Goal: Task Accomplishment & Management: Use online tool/utility

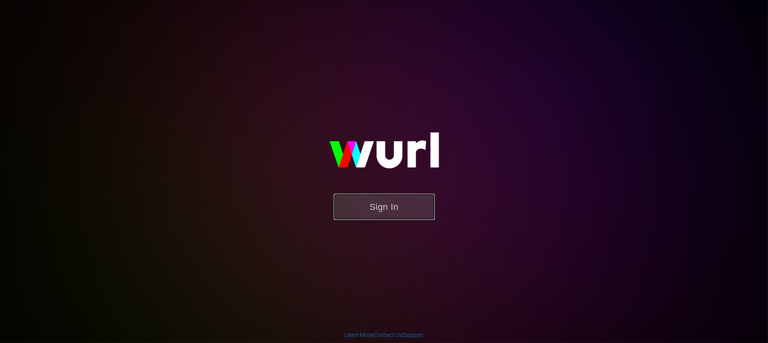
click at [360, 214] on button "Sign In" at bounding box center [384, 207] width 101 height 26
click at [391, 207] on button "Sign In" at bounding box center [384, 207] width 101 height 26
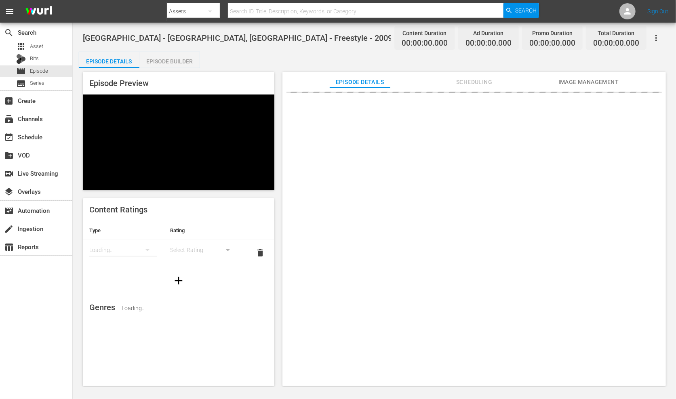
click at [287, 48] on div "[GEOGRAPHIC_DATA] - [GEOGRAPHIC_DATA], [GEOGRAPHIC_DATA] - Freestyle - 2009 Con…" at bounding box center [374, 205] width 603 height 365
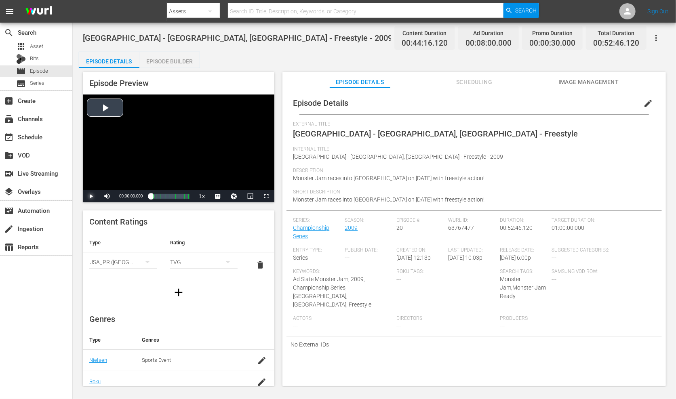
click at [91, 196] on span "Video Player" at bounding box center [91, 196] width 0 height 0
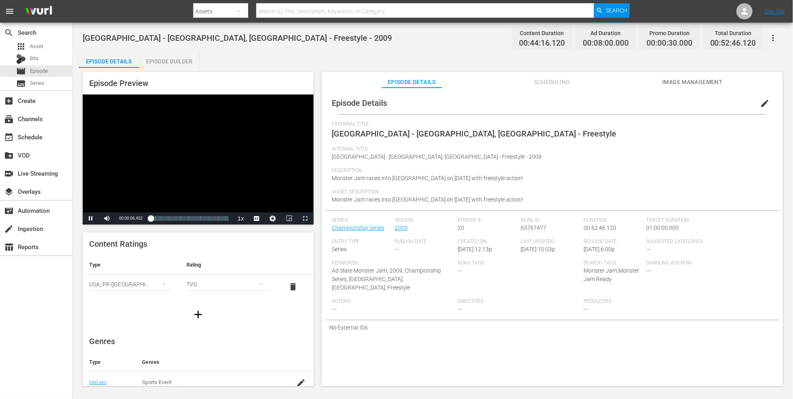
click at [180, 58] on div "Episode Builder" at bounding box center [169, 61] width 61 height 19
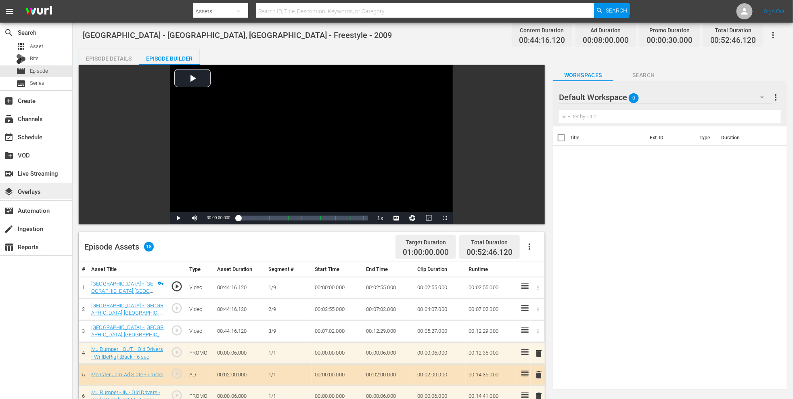
scroll to position [1, 0]
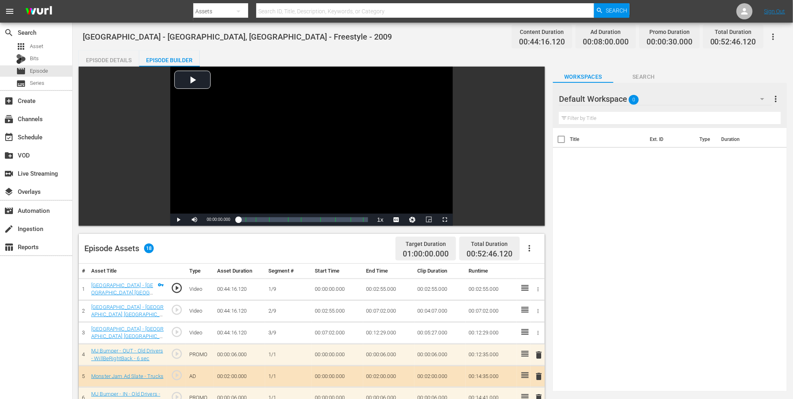
click at [112, 54] on div "Episode Details" at bounding box center [109, 59] width 61 height 19
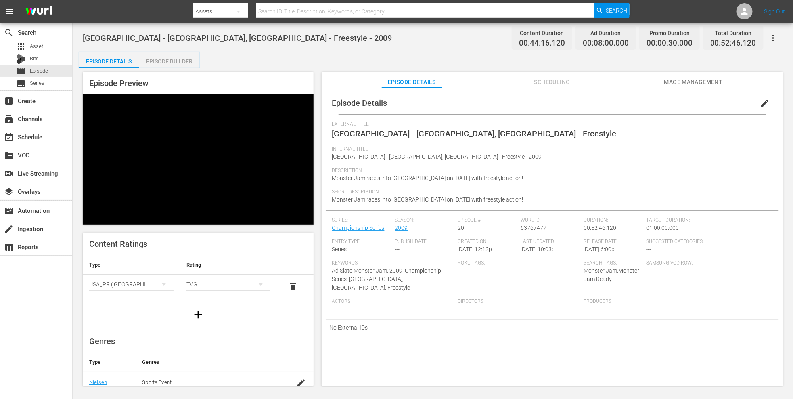
click at [162, 60] on div "Episode Builder" at bounding box center [169, 61] width 61 height 19
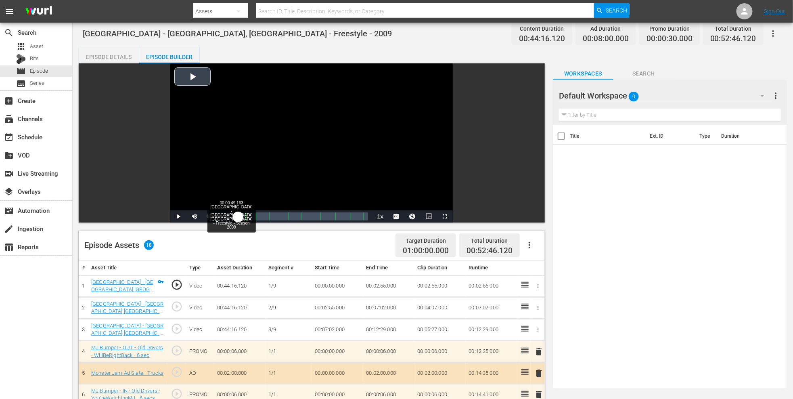
scroll to position [5, 0]
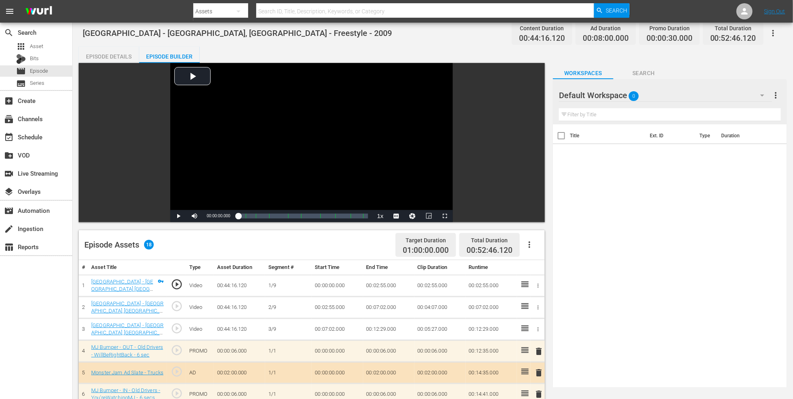
click at [124, 57] on div "Episode Details" at bounding box center [109, 56] width 61 height 19
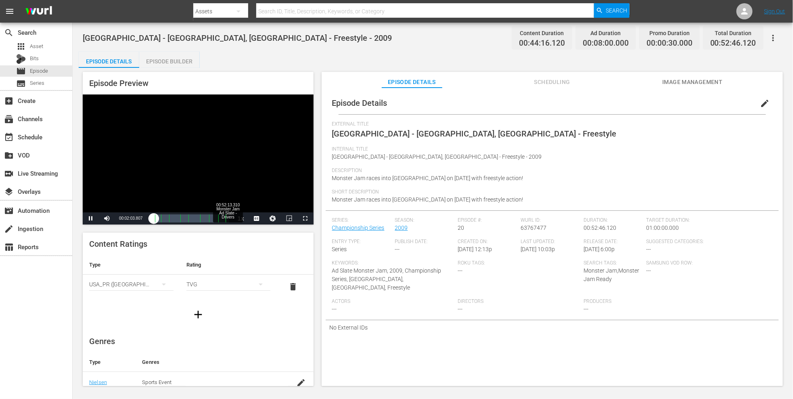
click at [228, 220] on div "Loaded : 7.01% 00:52:13.310 Monster Jam Ad Slate - Drivers 00:02:04.014 [GEOGRA…" at bounding box center [190, 218] width 78 height 8
click at [227, 219] on div "00:01:28.967" at bounding box center [189, 218] width 77 height 8
click at [226, 219] on div "00:01:11.146" at bounding box center [188, 218] width 75 height 8
click at [224, 220] on div "00:00:05.592" at bounding box center [188, 218] width 74 height 8
click at [175, 219] on div "Loaded : 64.95% 00:16:24.286 [GEOGRAPHIC_DATA] - [GEOGRAPHIC_DATA] [GEOGRAPHIC_…" at bounding box center [190, 218] width 78 height 8
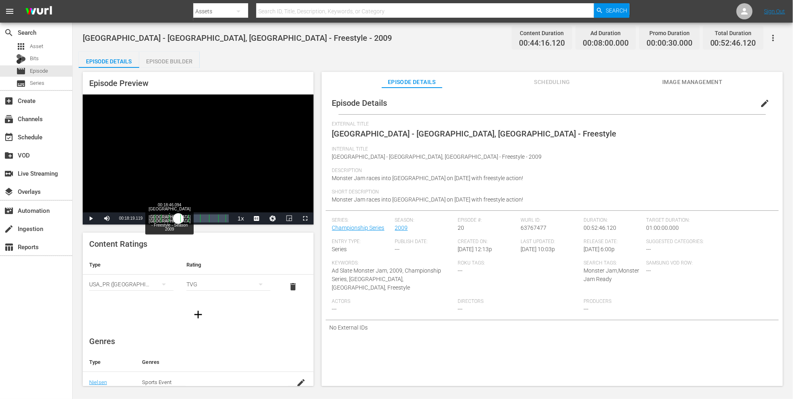
click at [178, 216] on div "00:14:17.546" at bounding box center [165, 218] width 28 height 8
click at [240, 216] on button "Playback Rate" at bounding box center [241, 218] width 16 height 12
click at [0, 0] on span "2x" at bounding box center [0, 0] width 0 height 0
click at [306, 218] on span "Video Player" at bounding box center [306, 218] width 0 height 0
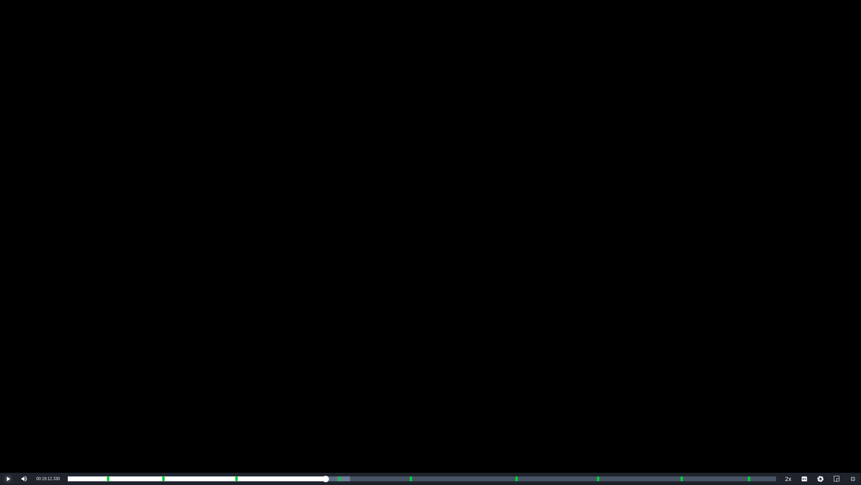
click at [8, 343] on span "Video Player" at bounding box center [8, 478] width 0 height 0
click at [52, 343] on div "Video Player" at bounding box center [430, 236] width 861 height 472
click at [8, 343] on span "Video Player" at bounding box center [8, 478] width 0 height 0
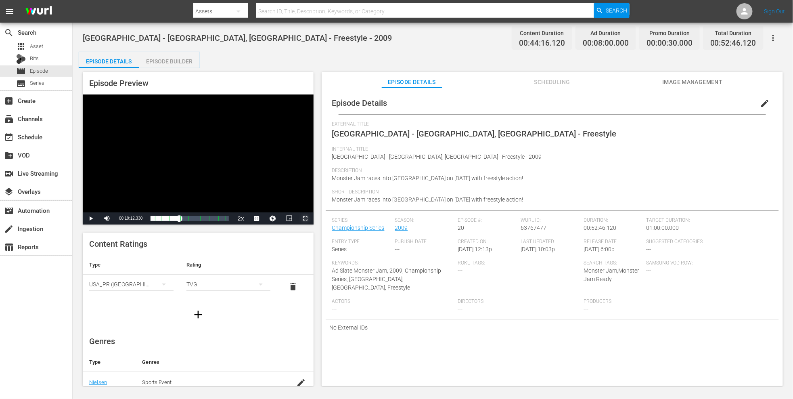
click at [306, 218] on span "Video Player" at bounding box center [306, 218] width 0 height 0
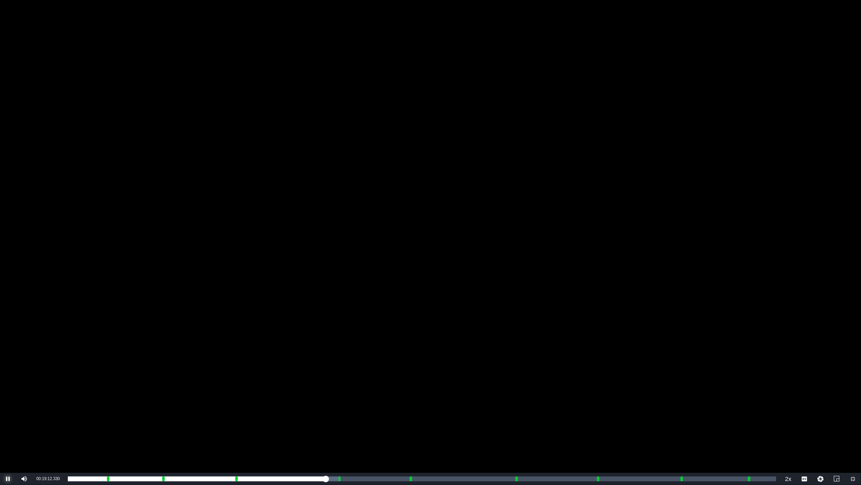
click at [8, 343] on span "Video Player" at bounding box center [8, 478] width 0 height 0
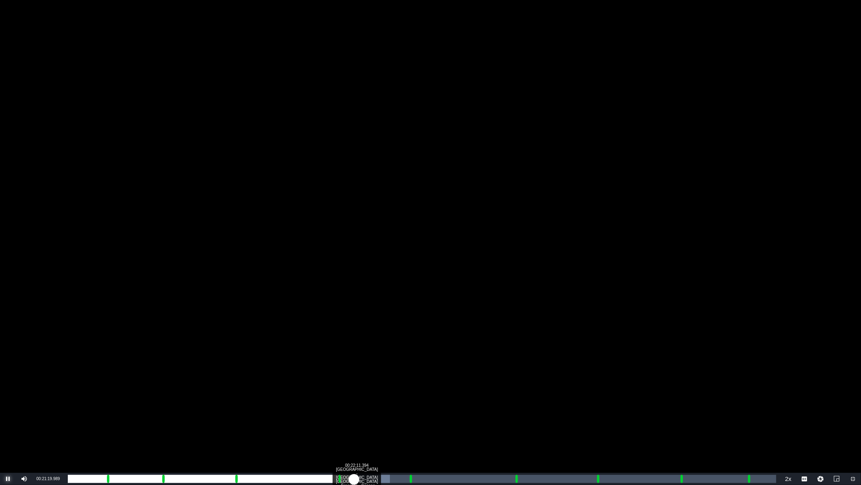
click at [366, 343] on div "Loaded : 45.45% 00:22:11.394 [GEOGRAPHIC_DATA] - [GEOGRAPHIC_DATA] [GEOGRAPHIC_…" at bounding box center [422, 478] width 709 height 8
click at [373, 343] on div "Loaded : 45.45% 00:22:42.063 [GEOGRAPHIC_DATA] - [GEOGRAPHIC_DATA] [GEOGRAPHIC_…" at bounding box center [422, 478] width 709 height 8
click at [385, 343] on div "00:23:37.988 [GEOGRAPHIC_DATA] - [GEOGRAPHIC_DATA] [GEOGRAPHIC_DATA] - Freestyl…" at bounding box center [385, 478] width 0 height 8
click at [432, 343] on div "Loaded : 48.61% 00:27:05.455 Monster Jam Ad Slate - Drivers 00:21:27.591 [GEOGR…" at bounding box center [422, 478] width 709 height 8
click at [418, 343] on div "Loaded : 85.08% 00:26:04.117 Monster Jam Ad Slate - Drivers 00:01:33.138 Cue Po…" at bounding box center [422, 478] width 709 height 8
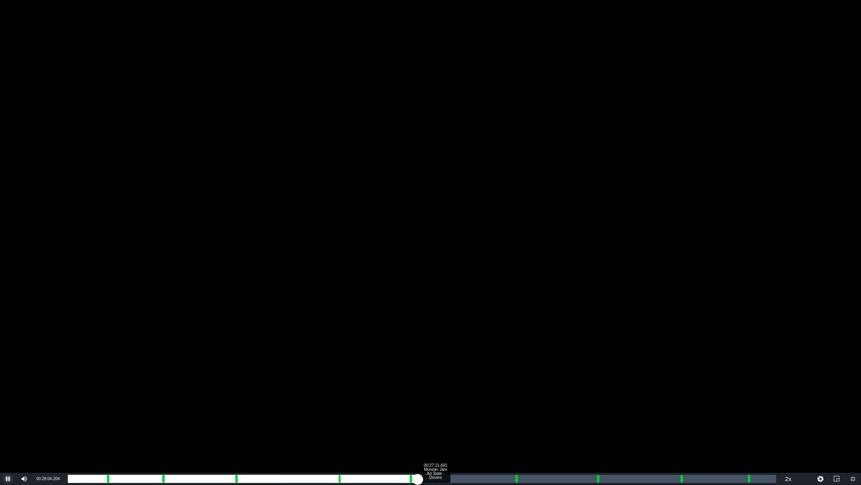
click at [438, 343] on div "Loaded : 30.03% 00:27:21.691 Monster Jam Ad Slate - Drivers 00:00:30.548 Cue Po…" at bounding box center [422, 478] width 709 height 8
click at [464, 343] on div "Loaded : 53.82% 00:29:29.779 [GEOGRAPHIC_DATA] - [GEOGRAPHIC_DATA] [GEOGRAPHIC_…" at bounding box center [422, 478] width 709 height 8
click at [477, 343] on div "Loaded : 56.98% 00:30:22.097 [GEOGRAPHIC_DATA] - [GEOGRAPHIC_DATA] [GEOGRAPHIC_…" at bounding box center [422, 478] width 709 height 8
click at [492, 343] on div "00:31:34.259 [GEOGRAPHIC_DATA] - [GEOGRAPHIC_DATA] [GEOGRAPHIC_DATA] - Freestyl…" at bounding box center [492, 478] width 0 height 8
click at [508, 343] on div "Loaded : 61.72% 00:32:44.618 [GEOGRAPHIC_DATA] - [GEOGRAPHIC_DATA] [GEOGRAPHIC_…" at bounding box center [422, 478] width 709 height 8
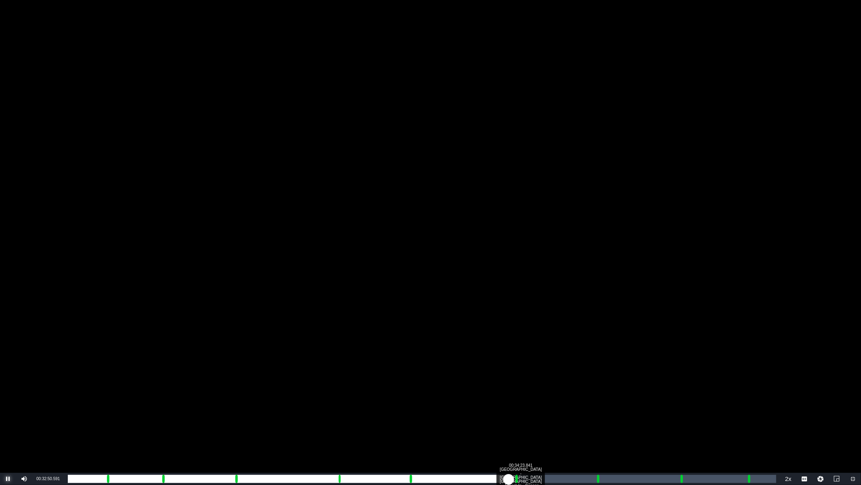
click at [530, 343] on div "Loaded : 64.67% 00:34:23.841 [GEOGRAPHIC_DATA] - [GEOGRAPHIC_DATA] [GEOGRAPHIC_…" at bounding box center [422, 478] width 709 height 8
click at [542, 343] on div "00:35:19.766 [GEOGRAPHIC_DATA] - [GEOGRAPHIC_DATA] [GEOGRAPHIC_DATA] - Freestyl…" at bounding box center [542, 478] width 0 height 8
click at [559, 343] on div "00:36:33.733 [GEOGRAPHIC_DATA] - [GEOGRAPHIC_DATA] [GEOGRAPHIC_DATA] - Freestyl…" at bounding box center [559, 478] width 0 height 8
click at [573, 343] on div "00:37:36.875 [GEOGRAPHIC_DATA] - [GEOGRAPHIC_DATA] [GEOGRAPHIC_DATA] - Freestyl…" at bounding box center [573, 478] width 0 height 8
click at [582, 343] on div "Loaded : 75.97% 00:38:16.564 [GEOGRAPHIC_DATA] - [GEOGRAPHIC_DATA] [GEOGRAPHIC_…" at bounding box center [422, 478] width 709 height 8
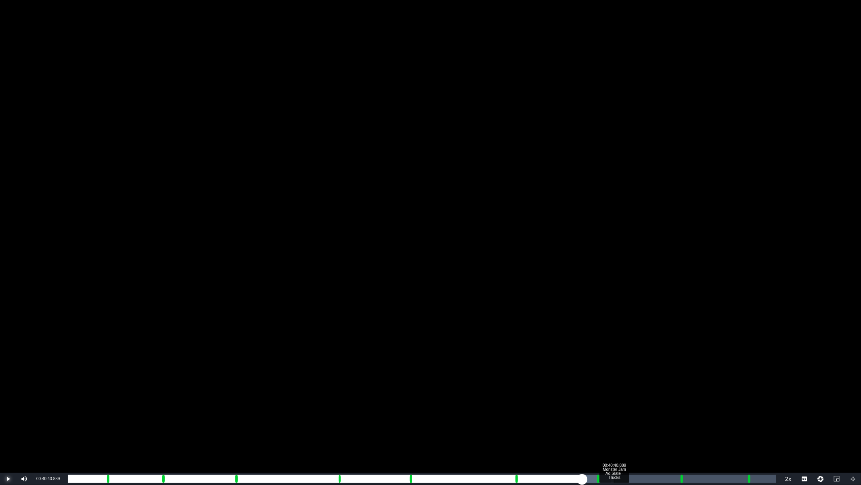
click at [614, 343] on div "00:40:40.889 Monster Jam Ad Slate - Trucks" at bounding box center [614, 478] width 0 height 8
click at [610, 343] on div "00:01:11.569" at bounding box center [341, 478] width 547 height 8
click at [623, 343] on div "Loaded : 44.95% 00:41:18.774 Monster Jam Ad Slate - Trucks 00:00:50.109 Cue Poi…" at bounding box center [422, 478] width 709 height 8
click at [638, 343] on div "Loaded : 80.50% 00:42:23.720 [GEOGRAPHIC_DATA] - [GEOGRAPHIC_DATA] [GEOGRAPHIC_…" at bounding box center [422, 478] width 709 height 8
click at [646, 343] on div "Loaded : 82.08% 00:43:03.409 [GEOGRAPHIC_DATA] - [GEOGRAPHIC_DATA] [GEOGRAPHIC_…" at bounding box center [422, 478] width 717 height 12
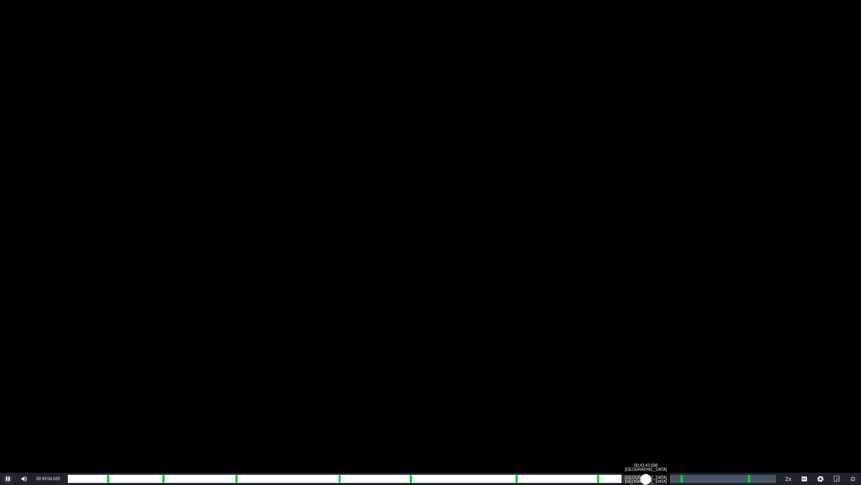
click at [655, 343] on div "Loaded : 83.21% 00:43:43.098 [GEOGRAPHIC_DATA] - [GEOGRAPHIC_DATA] [GEOGRAPHIC_…" at bounding box center [422, 478] width 709 height 8
click at [659, 343] on div "00:37:19.809" at bounding box center [363, 478] width 591 height 8
click at [659, 343] on div "00:37:37.362" at bounding box center [363, 478] width 591 height 8
click at [666, 343] on div "00:38:08.336" at bounding box center [367, 478] width 598 height 8
click at [671, 343] on div "00:38:31.586" at bounding box center [369, 478] width 603 height 8
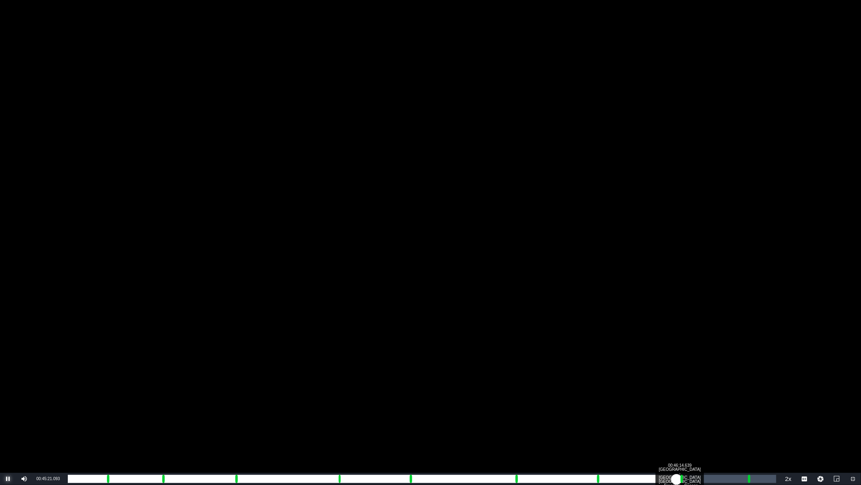
click at [689, 343] on div "00:46:14.639 [GEOGRAPHIC_DATA] - [GEOGRAPHIC_DATA] [GEOGRAPHIC_DATA] - Freestyl…" at bounding box center [689, 478] width 0 height 8
click at [690, 343] on div "00:46:18.247 [GEOGRAPHIC_DATA] - [GEOGRAPHIC_DATA] [GEOGRAPHIC_DATA] - Freestyl…" at bounding box center [690, 478] width 0 height 8
click at [692, 343] on div "00:40:07.711" at bounding box center [380, 478] width 625 height 8
click at [682, 343] on div "Progress Bar" at bounding box center [681, 478] width 3 height 10
click at [681, 343] on div "Progress Bar" at bounding box center [681, 478] width 3 height 10
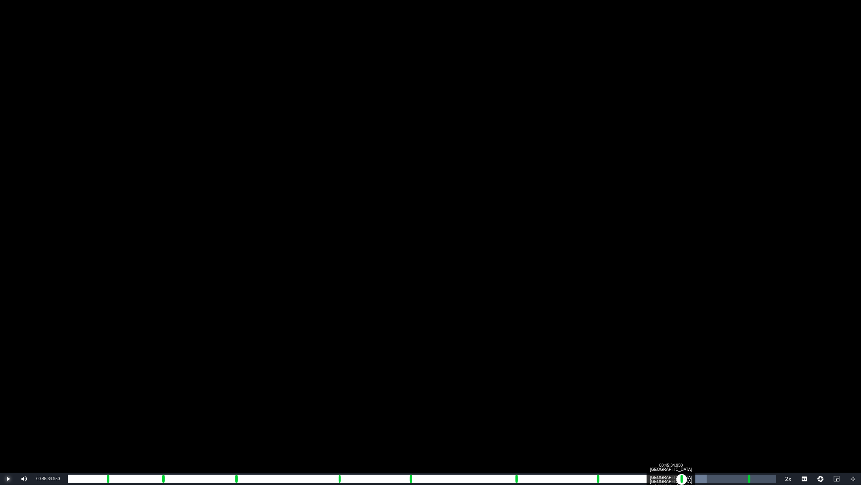
click at [680, 343] on div "00:39:20.588" at bounding box center [375, 478] width 614 height 8
click at [747, 343] on div "Loaded : 90.45% 00:50:34.423 [GEOGRAPHIC_DATA] - [GEOGRAPHIC_DATA] [GEOGRAPHIC_…" at bounding box center [422, 478] width 709 height 8
click at [748, 343] on div "Progress Bar" at bounding box center [749, 478] width 3 height 10
click at [759, 343] on div "Loaded : 9.90% 00:51:26.741 Monster Jam Ad Slate - Drivers 00:00:01.309 Cue Poi…" at bounding box center [422, 478] width 709 height 8
click at [759, 343] on div "00:00:41.090" at bounding box center [413, 478] width 691 height 8
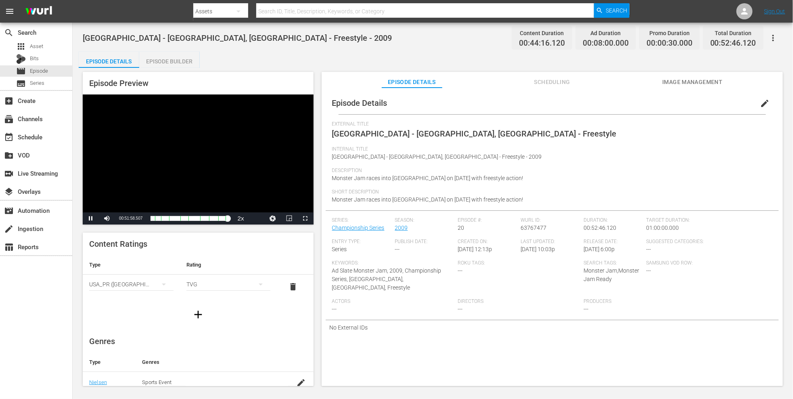
click at [429, 59] on div "Episode Details Episode Builder Episode Preview Video Player is loading. Play V…" at bounding box center [433, 222] width 709 height 341
click at [52, 63] on div "Bits" at bounding box center [36, 58] width 72 height 11
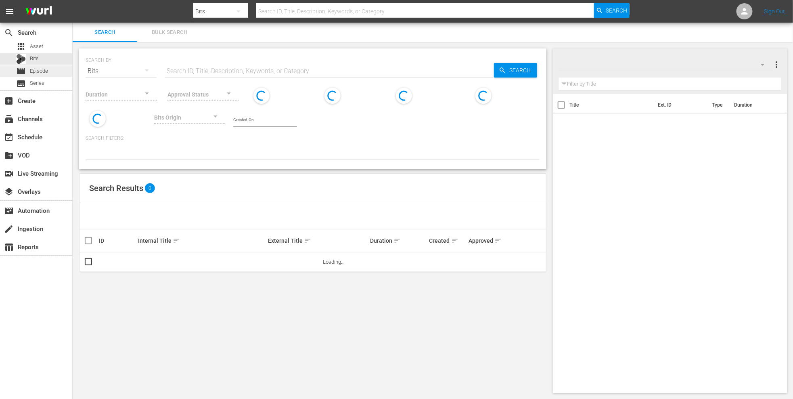
click at [52, 76] on div "movie Episode" at bounding box center [36, 70] width 72 height 11
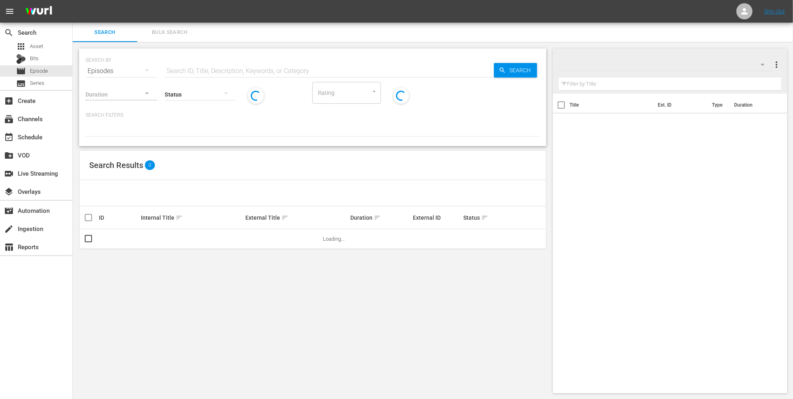
click at [232, 44] on div "SEARCH BY Search By Episodes Search ID, Title, Description, Keywords, or Catego…" at bounding box center [313, 221] width 480 height 358
